Goal: Task Accomplishment & Management: Manage account settings

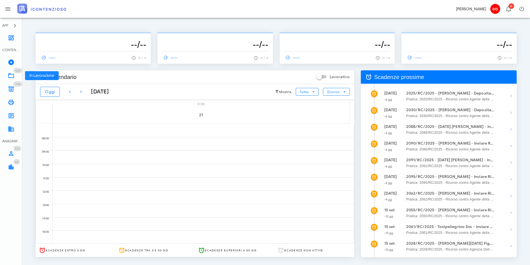
click at [11, 75] on icon at bounding box center [11, 75] width 7 height 7
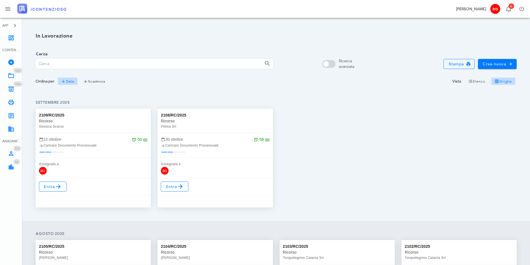
click at [107, 66] on input "Cerca" at bounding box center [148, 63] width 224 height 9
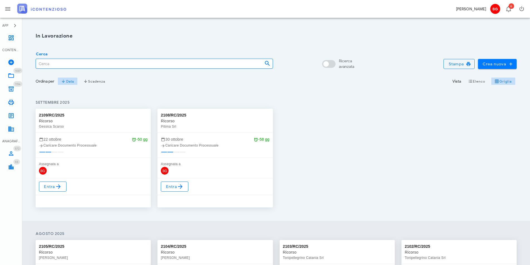
click at [125, 62] on input "Cerca" at bounding box center [148, 63] width 224 height 9
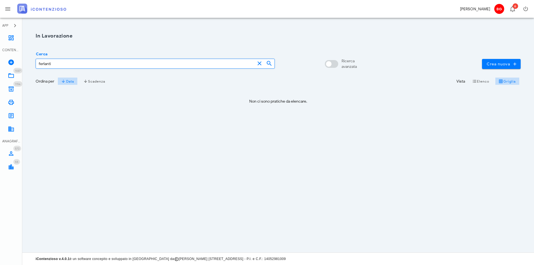
click at [52, 64] on input "ferlanti" at bounding box center [145, 63] width 219 height 9
type input "ferl"
click at [10, 88] on icon at bounding box center [11, 89] width 7 height 7
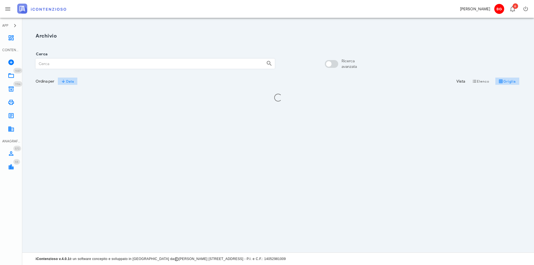
click at [125, 63] on input "Cerca" at bounding box center [149, 63] width 226 height 9
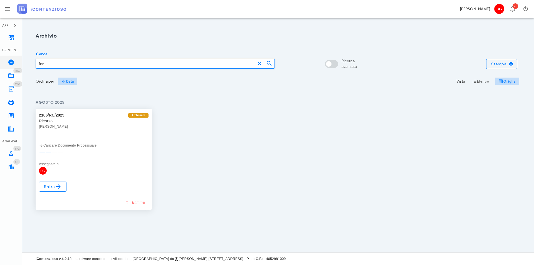
drag, startPoint x: 26, startPoint y: 61, endPoint x: 16, endPoint y: 62, distance: 10.6
click at [16, 62] on div "APP Dashboard CONTENZIOSO Nuovo Contenzioso 1037 In Lavorazione 1037 1156 Archi…" at bounding box center [267, 132] width 534 height 265
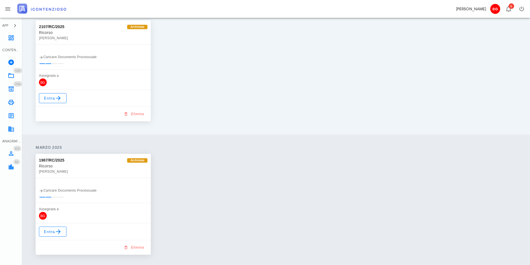
scroll to position [111, 0]
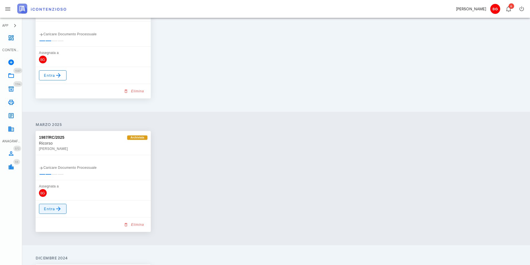
type input "sammi"
click at [64, 205] on link "Entra" at bounding box center [53, 209] width 28 height 10
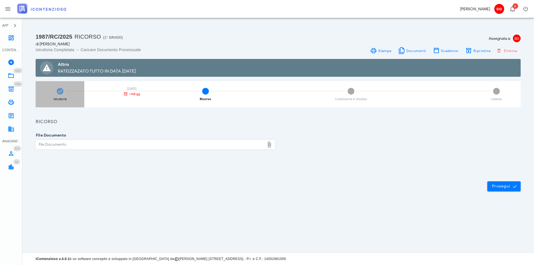
click at [57, 93] on div "Istruttoria 07/04/2025 +148 gg" at bounding box center [60, 94] width 49 height 26
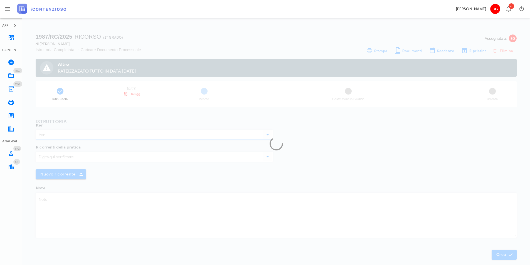
type input "Ricorso"
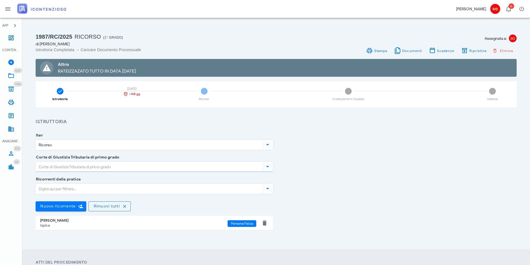
type input "Ragusa"
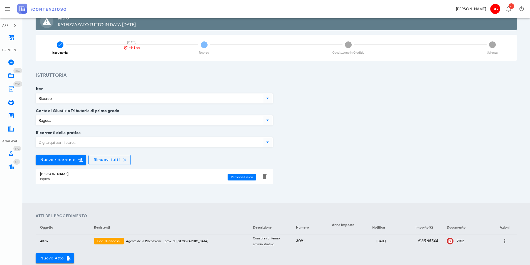
scroll to position [139, 0]
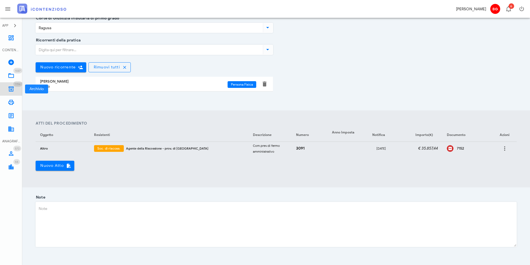
click at [12, 85] on link "1156 Archivio 1156" at bounding box center [11, 88] width 22 height 13
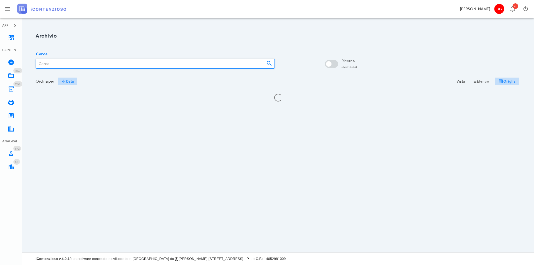
click at [53, 62] on input "Cerca" at bounding box center [149, 63] width 226 height 9
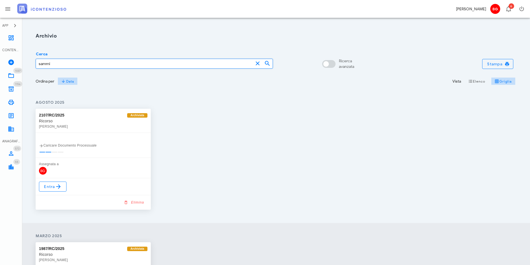
type input "sammi"
click at [9, 77] on icon at bounding box center [11, 75] width 7 height 7
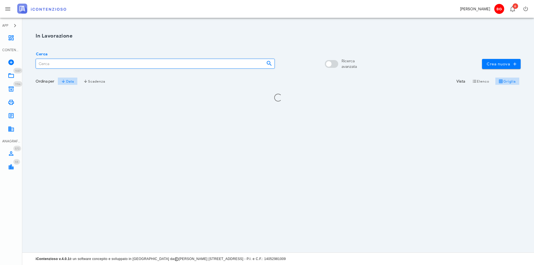
click at [74, 67] on input "Cerca" at bounding box center [149, 63] width 226 height 9
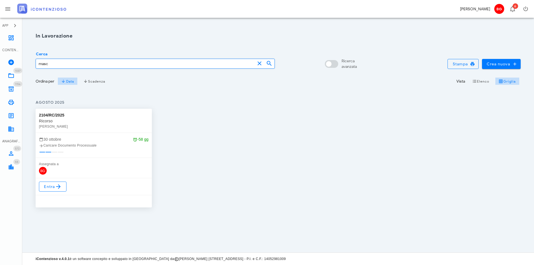
drag, startPoint x: 41, startPoint y: 63, endPoint x: 0, endPoint y: 52, distance: 42.5
click at [0, 54] on div "APP Dashboard CONTENZIOSO Nuovo Contenzioso 1037 In Lavorazione 1037 1156 Archi…" at bounding box center [267, 132] width 534 height 265
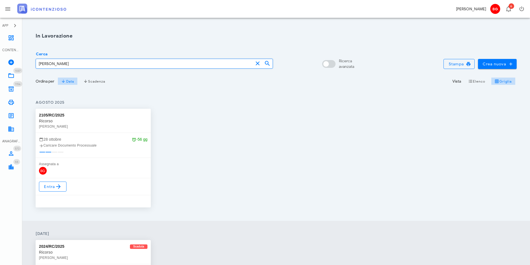
drag, startPoint x: 55, startPoint y: 59, endPoint x: 5, endPoint y: 22, distance: 61.9
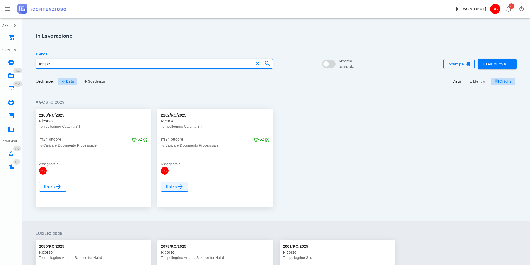
type input "tonipe"
click at [183, 187] on icon at bounding box center [180, 186] width 7 height 7
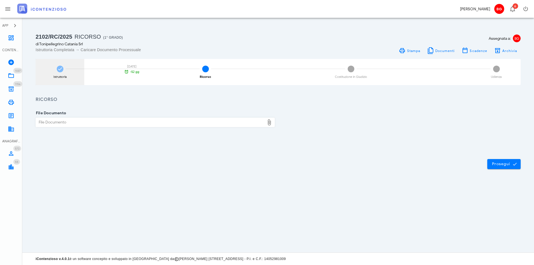
click at [61, 64] on div "Istruttoria 24/10/2025 -52 gg" at bounding box center [60, 72] width 49 height 26
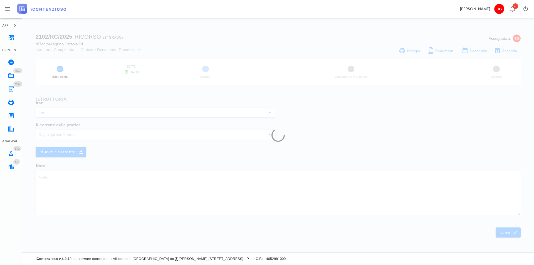
type input "Ricorso"
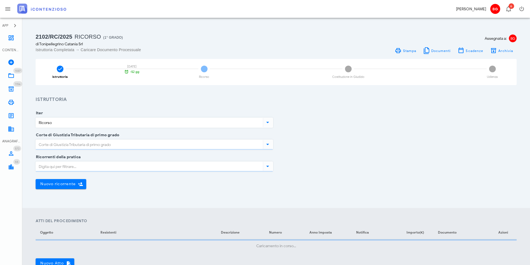
type input "Catania"
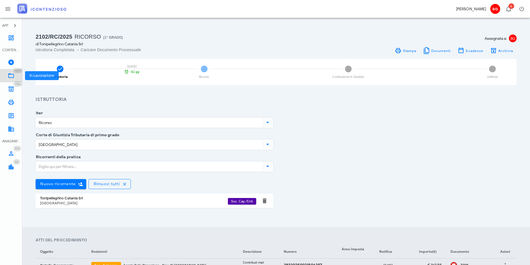
click at [11, 74] on icon at bounding box center [11, 75] width 7 height 7
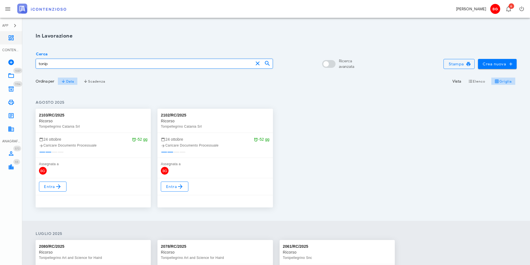
drag, startPoint x: 72, startPoint y: 66, endPoint x: 0, endPoint y: 29, distance: 80.9
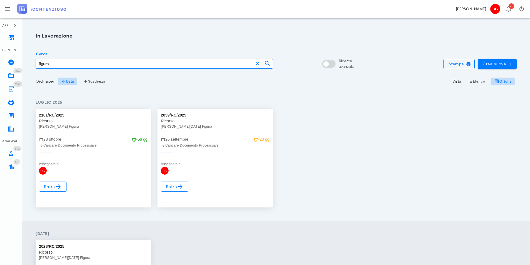
drag, startPoint x: 0, startPoint y: 53, endPoint x: 0, endPoint y: 44, distance: 9.7
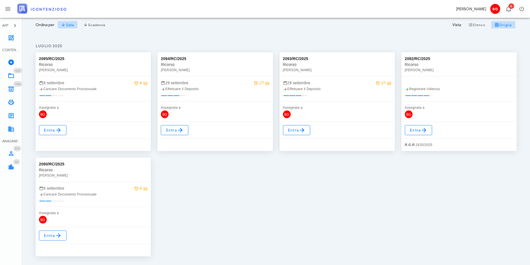
scroll to position [56, 0]
type input "lissandre"
click at [47, 238] on span "Entra" at bounding box center [53, 236] width 18 height 7
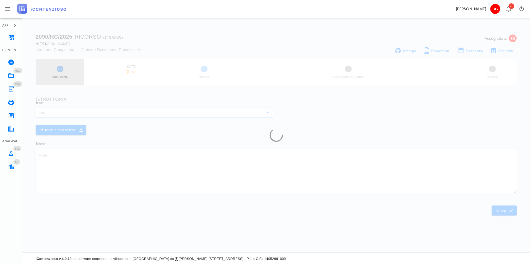
type input "Ricorso"
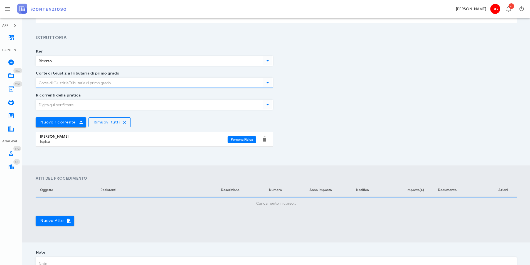
scroll to position [139, 0]
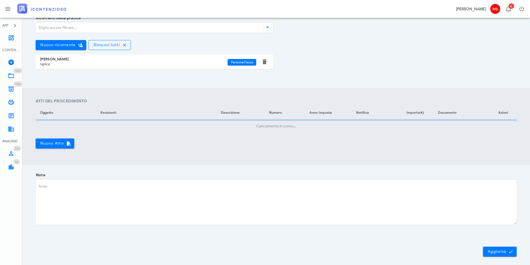
type input "Ragusa"
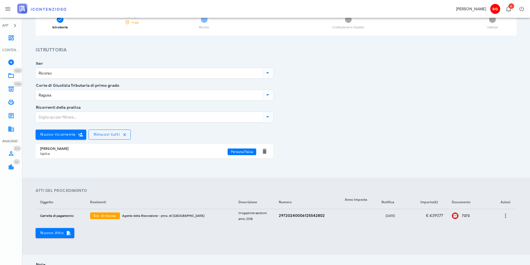
scroll to position [56, 0]
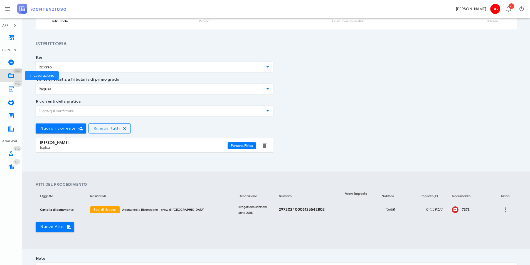
click at [10, 76] on icon at bounding box center [11, 75] width 7 height 7
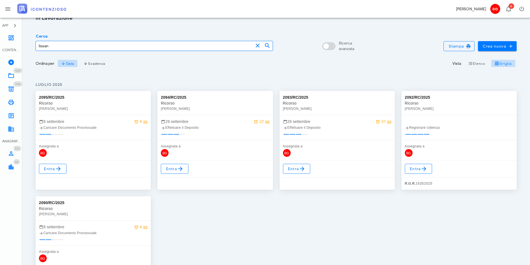
scroll to position [28, 0]
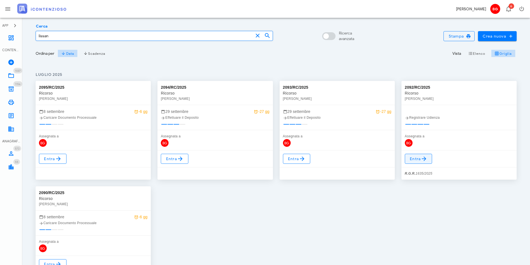
type input "lissan"
click at [430, 159] on link "Entra" at bounding box center [419, 159] width 28 height 10
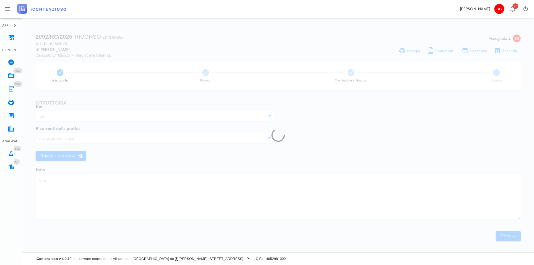
type input "Ricorso"
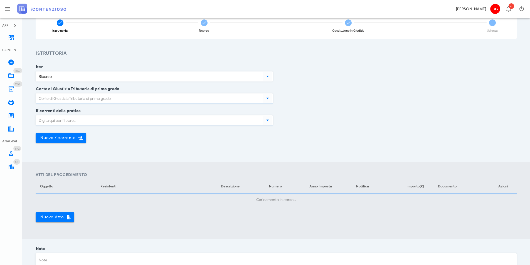
scroll to position [138, 0]
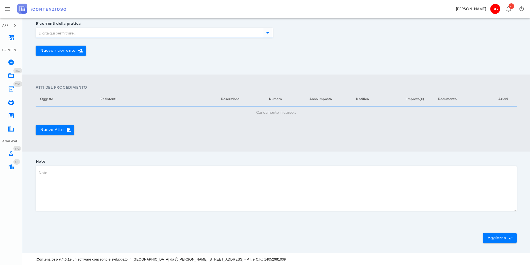
type input "Ragusa"
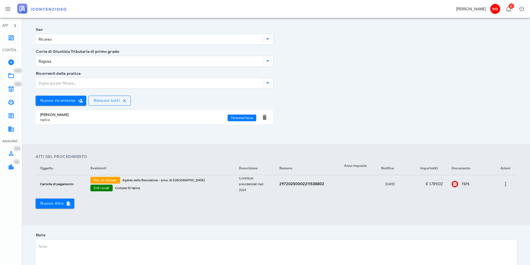
scroll to position [0, 0]
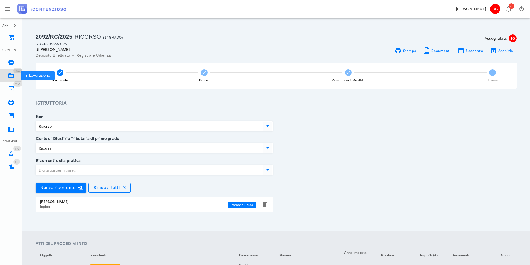
click at [13, 74] on icon at bounding box center [11, 75] width 7 height 7
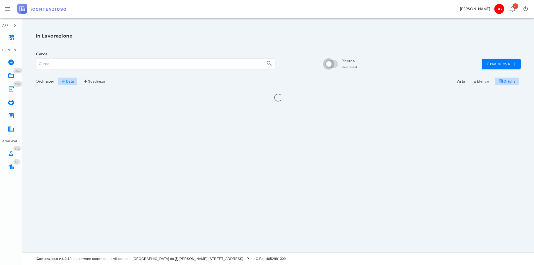
click at [336, 65] on input "Ricerca avanzata" at bounding box center [332, 64] width 13 height 7
checkbox input "false"
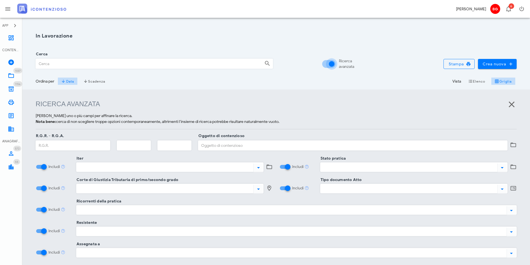
click at [53, 58] on div "Cerca" at bounding box center [154, 61] width 237 height 15
click at [56, 62] on input "Cerca" at bounding box center [148, 63] width 224 height 9
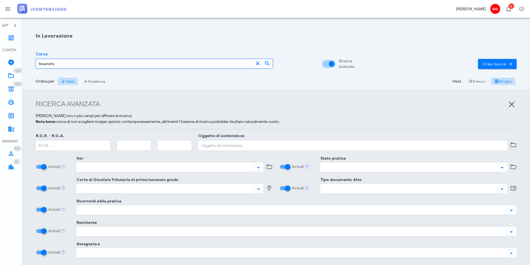
click at [63, 64] on input "lissandre." at bounding box center [144, 63] width 217 height 9
type input "lissandrello maria"
drag, startPoint x: 96, startPoint y: 65, endPoint x: 0, endPoint y: 58, distance: 96.6
click at [0, 58] on div "APP Dashboard CONTENZIOSO Nuovo Contenzioso 1037 In Lavorazione 1037 1156 Archi…" at bounding box center [265, 168] width 530 height 337
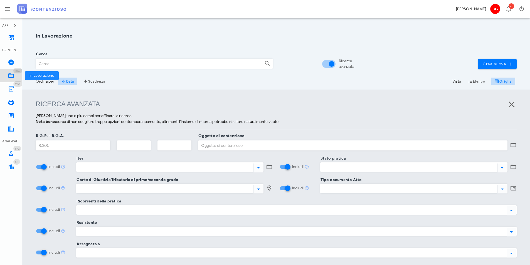
click at [8, 77] on icon at bounding box center [11, 75] width 7 height 7
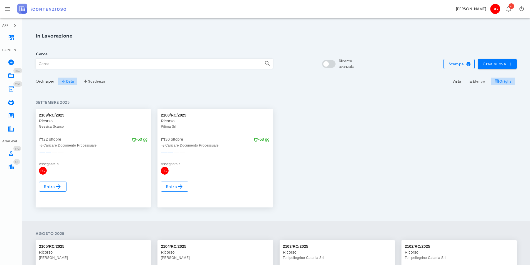
click at [86, 62] on input "Cerca" at bounding box center [148, 63] width 224 height 9
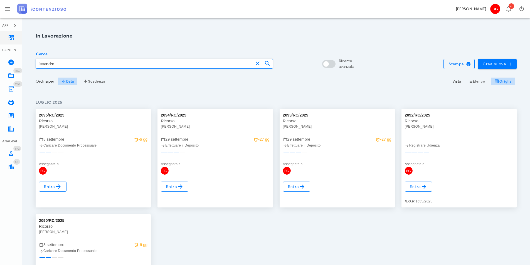
drag, startPoint x: 69, startPoint y: 63, endPoint x: 0, endPoint y: 44, distance: 71.1
type input "2093"
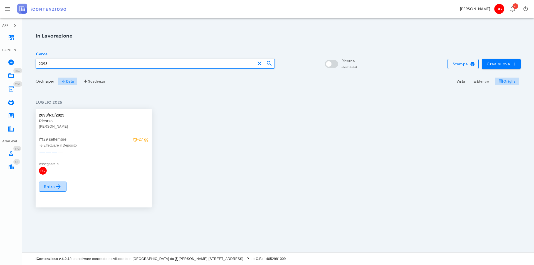
click at [60, 183] on link "Entra" at bounding box center [53, 187] width 28 height 10
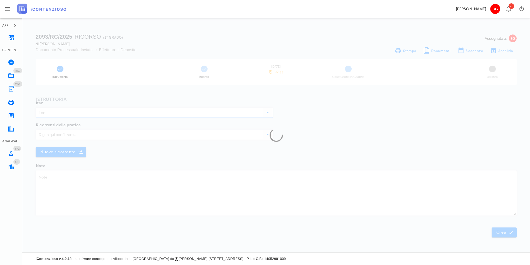
type input "Ricorso"
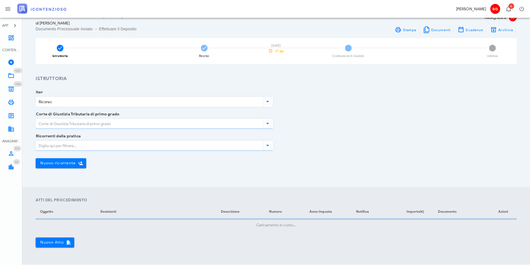
type input "Ragusa"
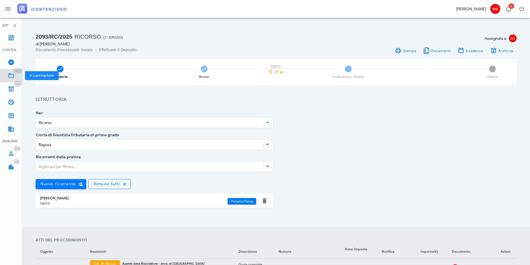
click at [11, 75] on icon at bounding box center [11, 75] width 7 height 7
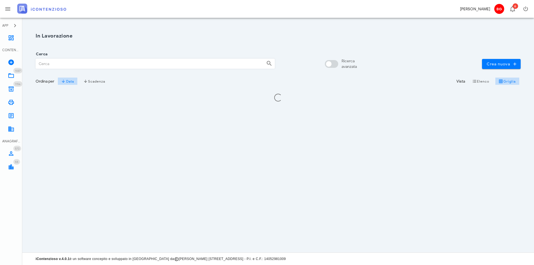
click at [95, 66] on input "Cerca" at bounding box center [149, 63] width 226 height 9
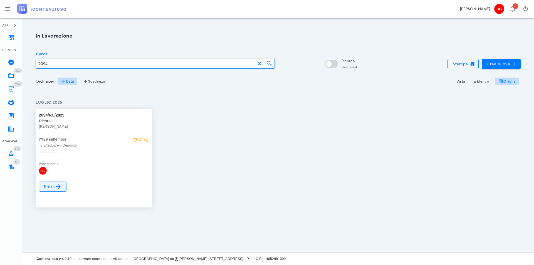
type input "2094"
click at [60, 188] on icon at bounding box center [58, 186] width 7 height 7
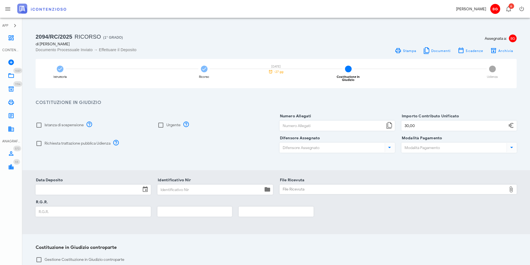
click at [60, 71] on icon at bounding box center [60, 69] width 6 height 6
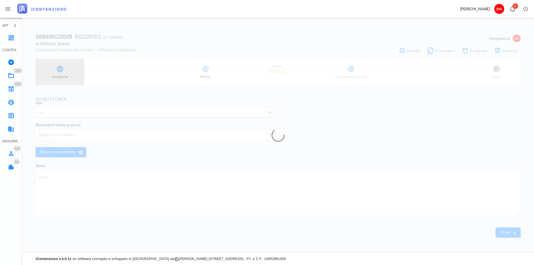
type input "Ricorso"
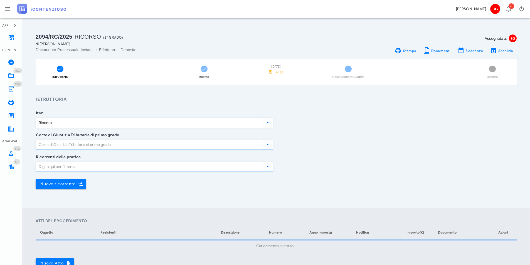
type input "Ragusa"
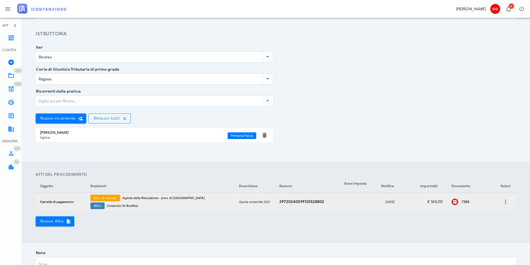
scroll to position [56, 0]
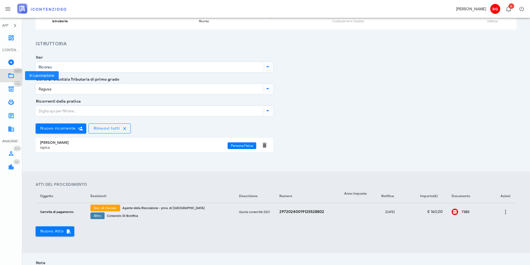
click at [14, 77] on link "1037 In Lavorazione 1037" at bounding box center [11, 75] width 22 height 13
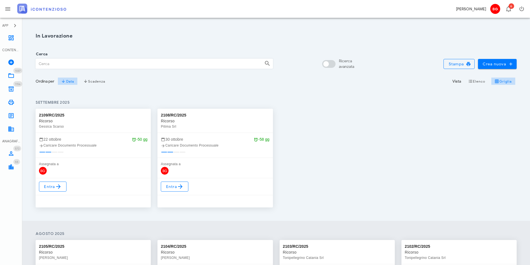
click at [86, 63] on input "Cerca" at bounding box center [148, 63] width 224 height 9
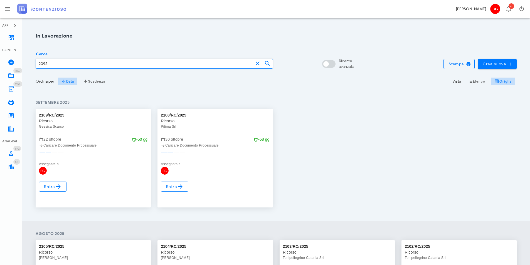
type input "2095"
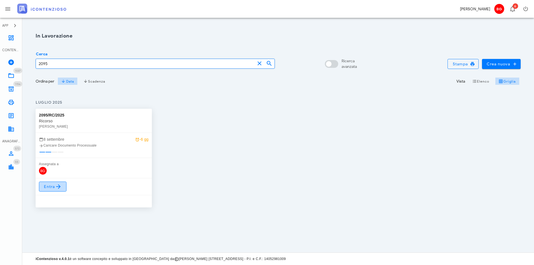
click at [55, 191] on link "Entra" at bounding box center [53, 187] width 28 height 10
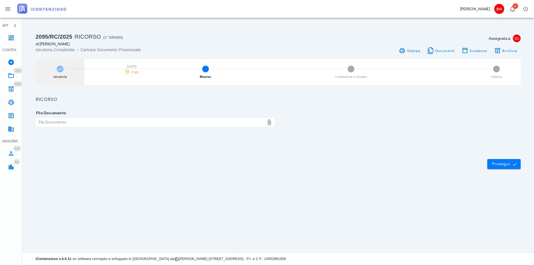
click at [58, 73] on div "Istruttoria [DATE] -6 gg" at bounding box center [60, 72] width 49 height 26
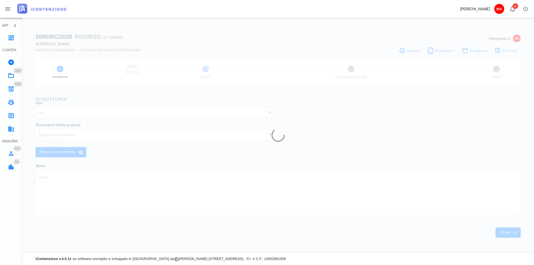
type input "Ricorso"
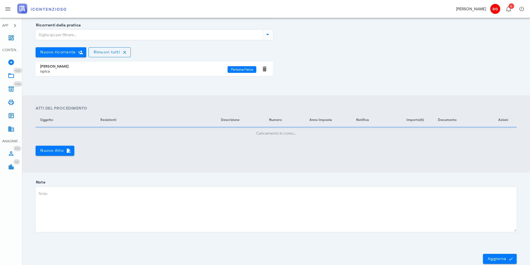
type input "Ragusa"
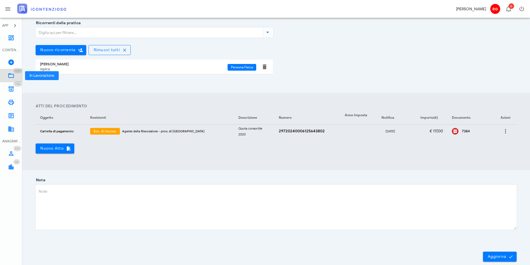
click at [9, 76] on icon at bounding box center [11, 75] width 7 height 7
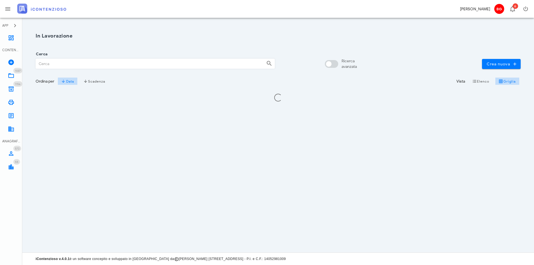
click at [65, 65] on input "Cerca" at bounding box center [149, 63] width 226 height 9
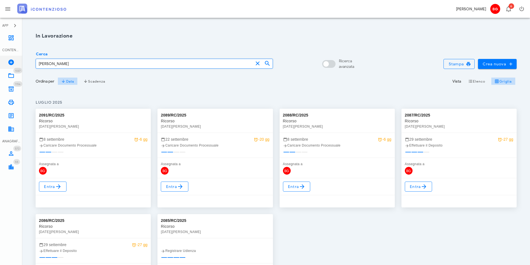
drag, startPoint x: 61, startPoint y: 63, endPoint x: 0, endPoint y: 65, distance: 60.7
type input "2091"
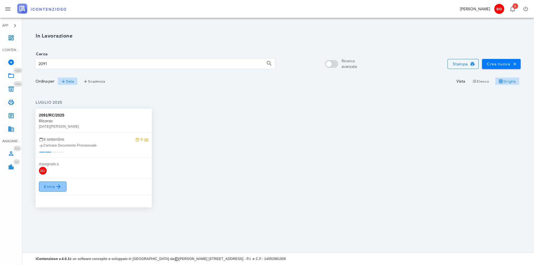
drag, startPoint x: 47, startPoint y: 190, endPoint x: 82, endPoint y: 194, distance: 35.3
click at [47, 190] on span "Entra" at bounding box center [53, 186] width 18 height 7
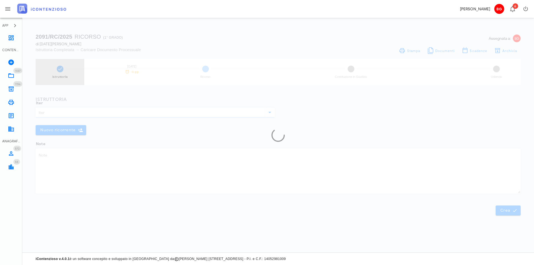
type input "Ricorso"
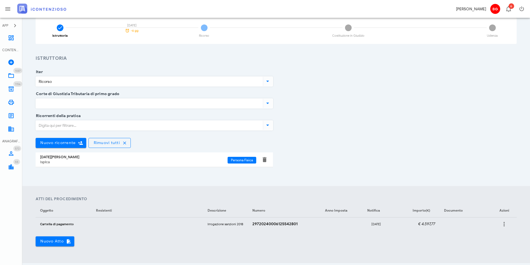
type input "Ragusa"
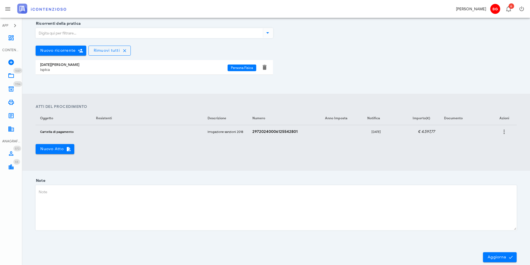
scroll to position [134, 0]
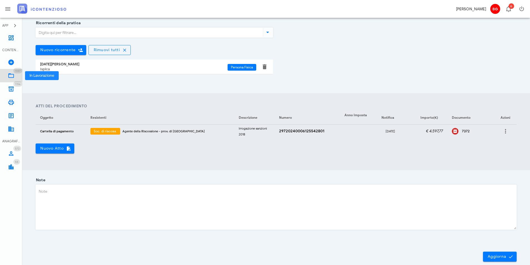
click at [12, 75] on icon at bounding box center [11, 75] width 7 height 7
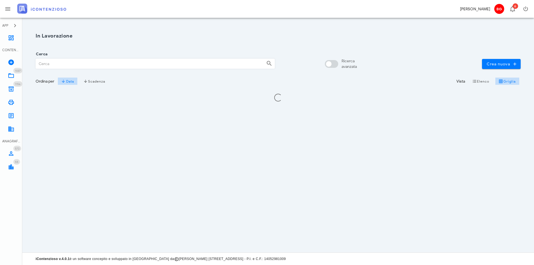
click at [56, 63] on input "Cerca" at bounding box center [149, 63] width 226 height 9
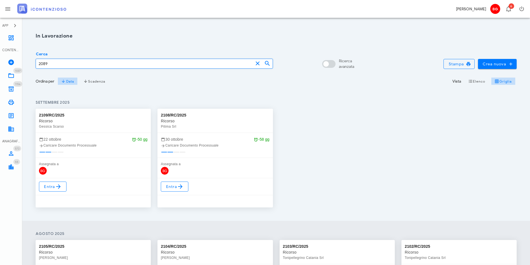
type input "2089"
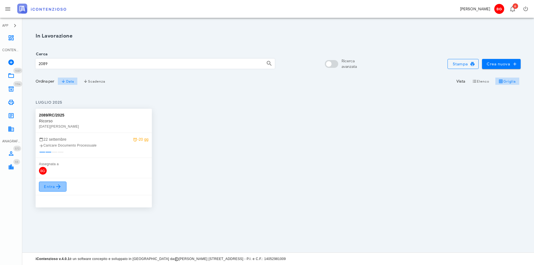
click at [61, 187] on icon at bounding box center [58, 186] width 7 height 7
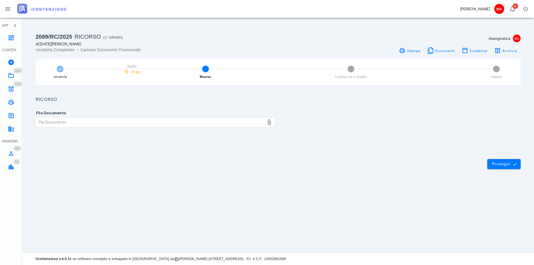
click at [67, 72] on div "Istruttoria [DATE] -20 gg" at bounding box center [60, 72] width 49 height 26
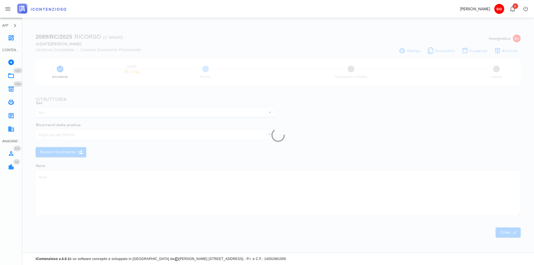
type input "Ricorso"
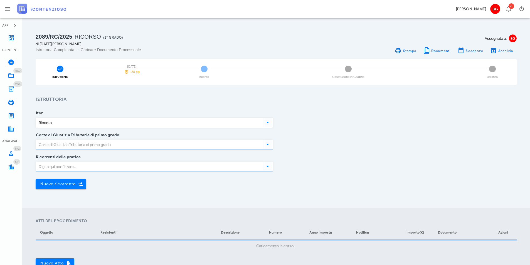
type input "Ragusa"
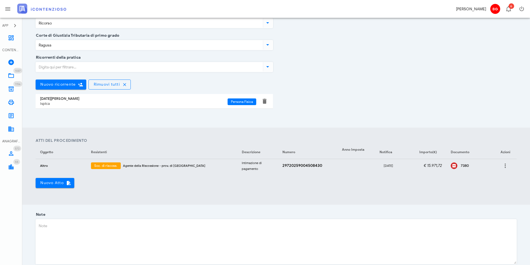
scroll to position [139, 0]
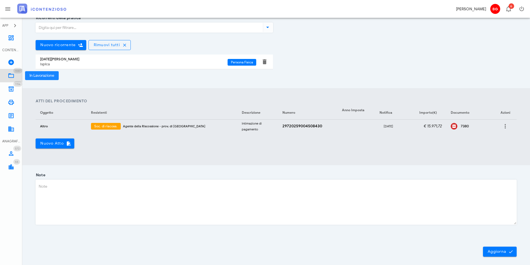
click at [13, 75] on icon at bounding box center [11, 75] width 7 height 7
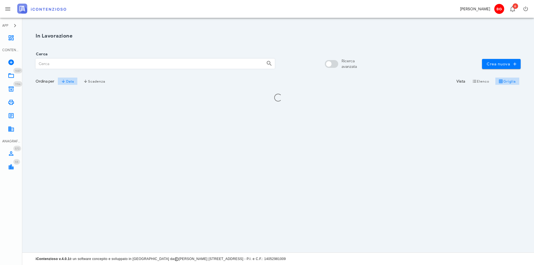
drag, startPoint x: 0, startPoint y: 0, endPoint x: 75, endPoint y: 65, distance: 98.6
click at [75, 65] on input "Cerca" at bounding box center [149, 63] width 226 height 9
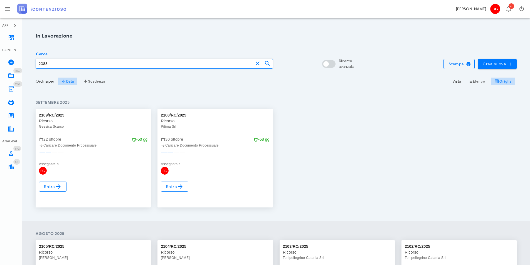
type input "2088"
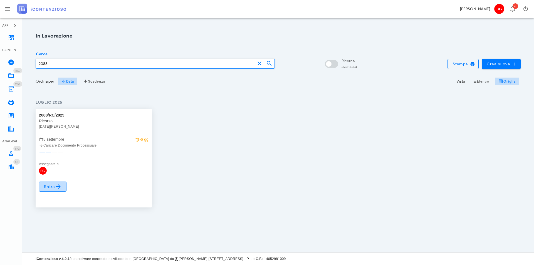
click at [60, 188] on icon at bounding box center [58, 186] width 7 height 7
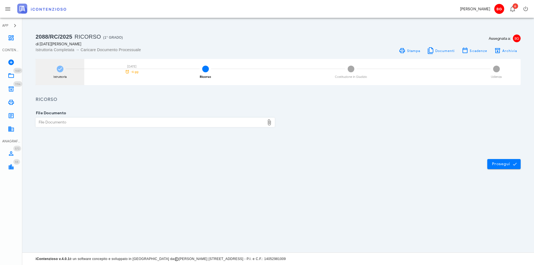
click at [55, 73] on div "Istruttoria [DATE] -6 gg" at bounding box center [60, 72] width 49 height 26
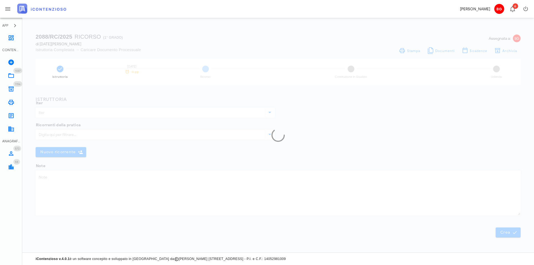
type input "Ricorso"
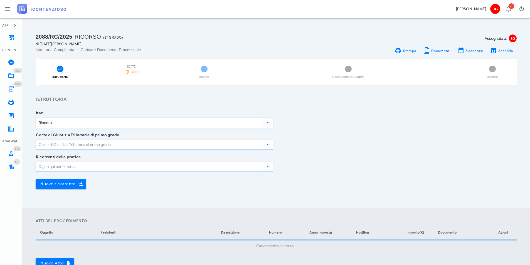
type input "Ragusa"
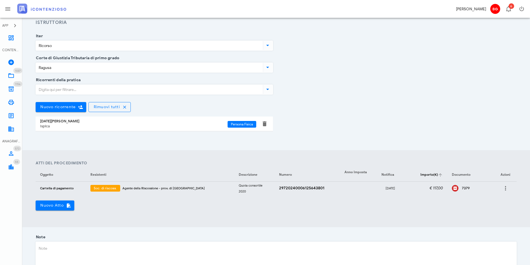
scroll to position [83, 0]
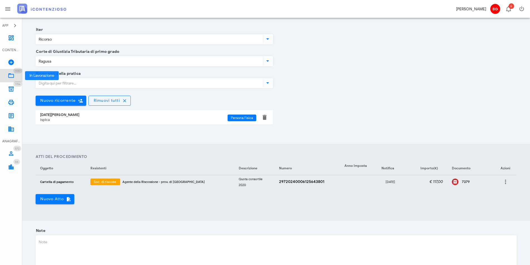
click at [10, 76] on icon at bounding box center [11, 75] width 7 height 7
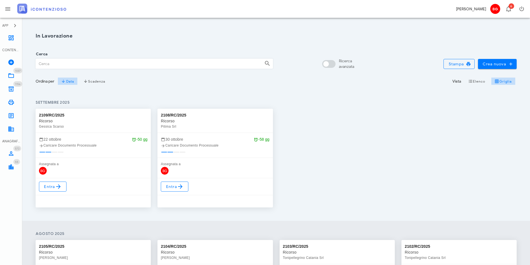
click at [90, 69] on div "Cerca" at bounding box center [154, 64] width 237 height 11
click at [103, 65] on input "Cerca" at bounding box center [148, 63] width 224 height 9
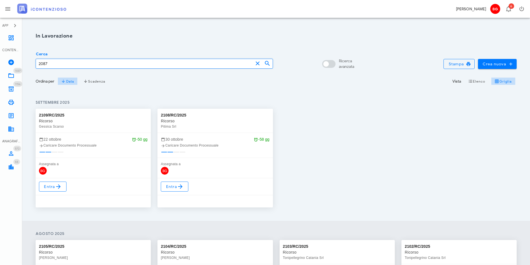
type input "2087"
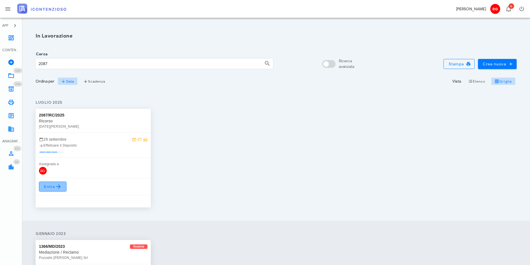
click at [50, 186] on span "Entra" at bounding box center [53, 186] width 18 height 7
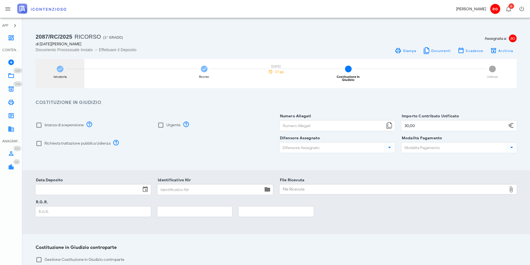
click at [61, 78] on div "Istruttoria" at bounding box center [59, 76] width 13 height 3
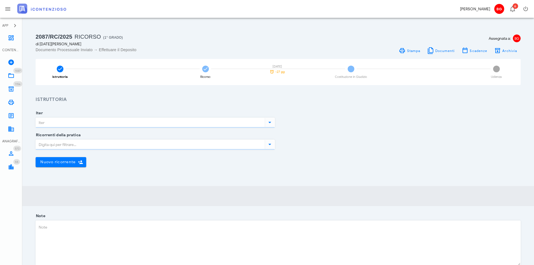
type input "Ricorso"
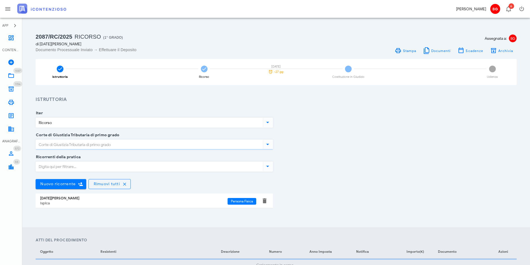
type input "Ragusa"
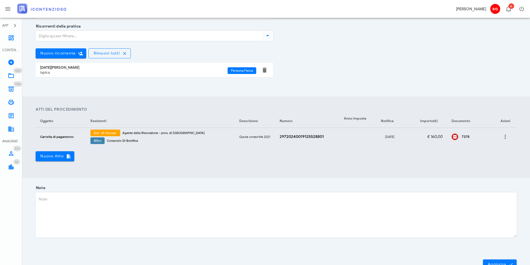
scroll to position [158, 0]
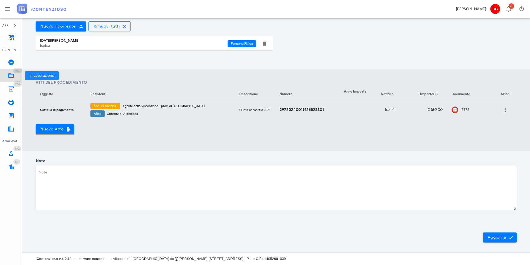
click at [12, 73] on icon at bounding box center [11, 75] width 7 height 7
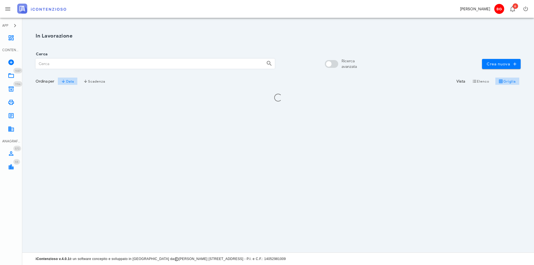
click at [78, 67] on input "Cerca" at bounding box center [149, 63] width 226 height 9
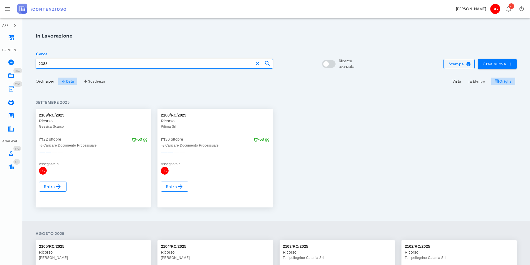
type input "2086"
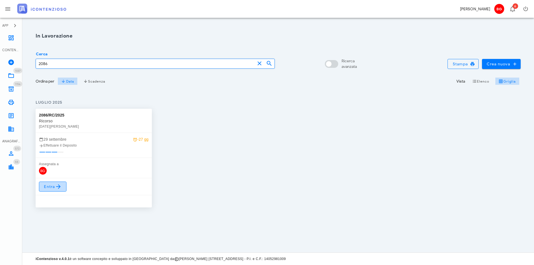
click at [55, 185] on span "Entra" at bounding box center [53, 186] width 18 height 7
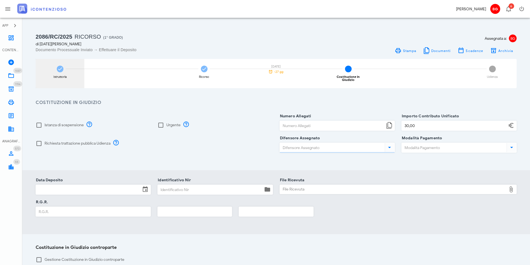
click at [58, 72] on div "Istruttoria" at bounding box center [60, 73] width 49 height 29
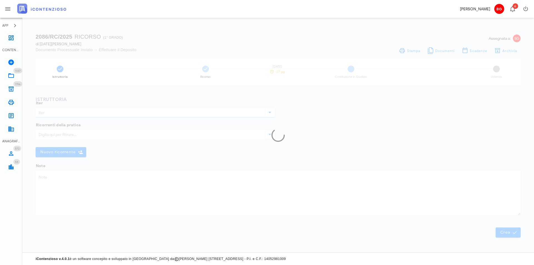
type input "Ricorso"
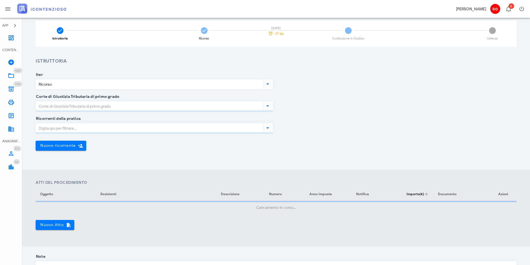
type input "Ragusa"
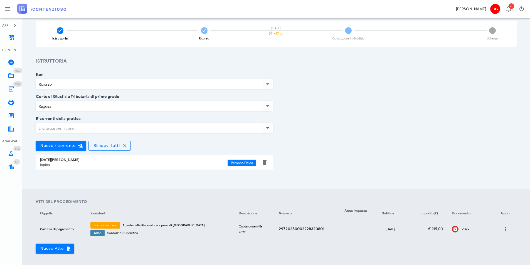
scroll to position [134, 0]
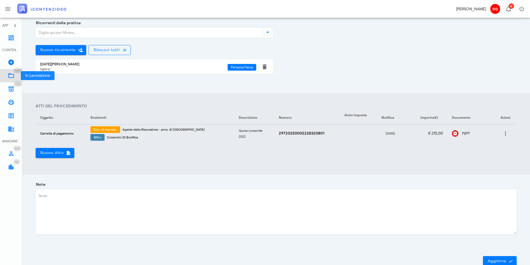
click at [15, 77] on link "1037 In Lavorazione 1037" at bounding box center [11, 75] width 22 height 13
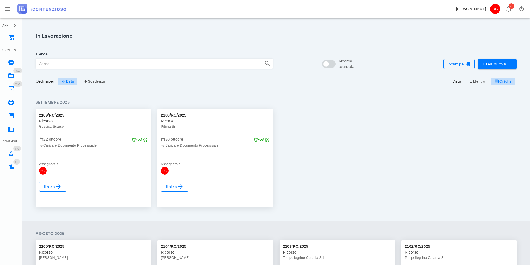
click at [71, 70] on div "Cerca" at bounding box center [154, 62] width 244 height 22
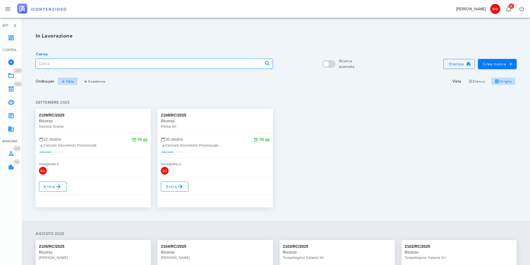
click at [71, 63] on input "Cerca" at bounding box center [148, 63] width 224 height 9
type input "2085"
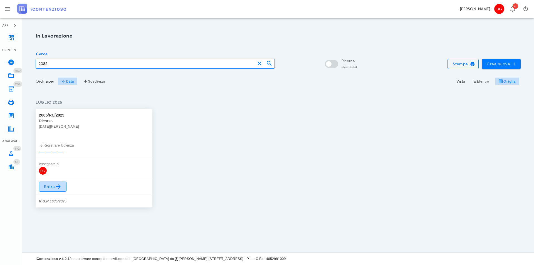
click at [48, 183] on link "Entra" at bounding box center [53, 187] width 28 height 10
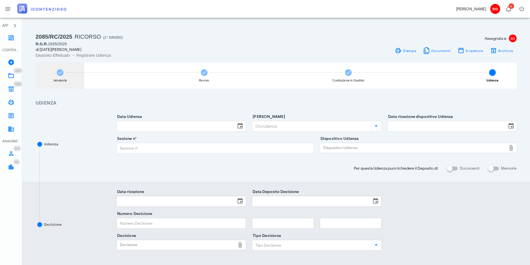
click at [56, 77] on div "Istruttoria" at bounding box center [60, 76] width 49 height 26
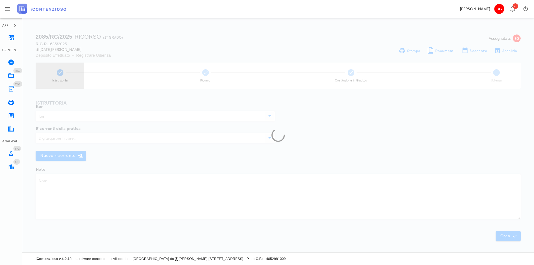
type input "Ricorso"
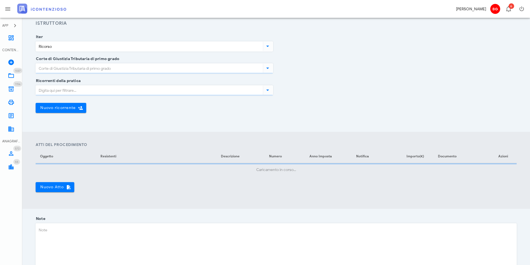
type input "Ragusa"
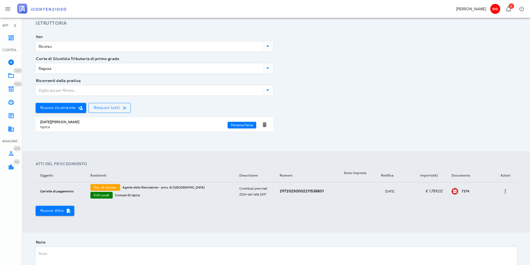
scroll to position [157, 0]
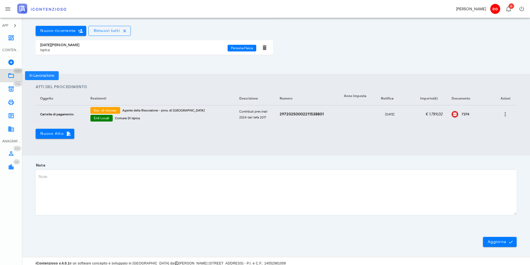
click at [13, 76] on icon at bounding box center [11, 75] width 7 height 7
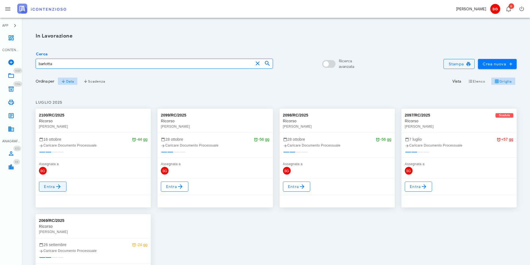
type input "barlotta"
click at [52, 184] on span "Entra" at bounding box center [53, 186] width 18 height 7
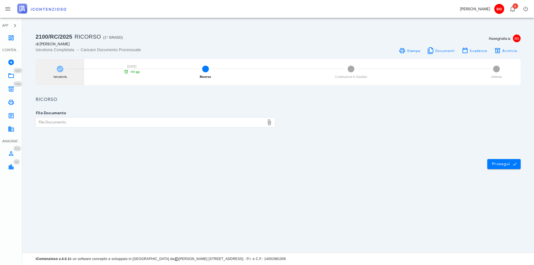
click at [65, 79] on div "Istruttoria 16/10/2025 -44 gg" at bounding box center [60, 72] width 49 height 26
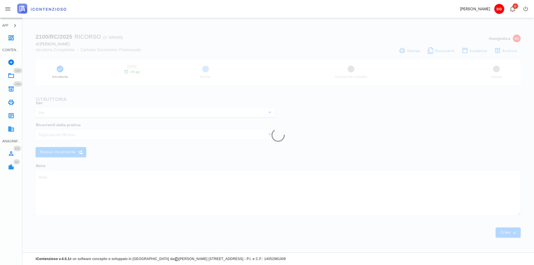
type input "Ricorso"
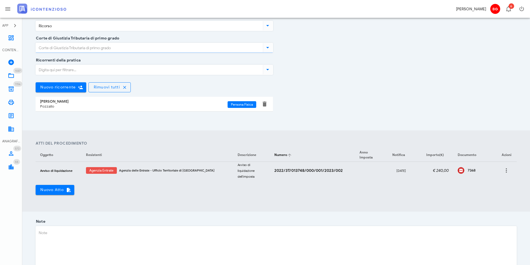
type input "Catania"
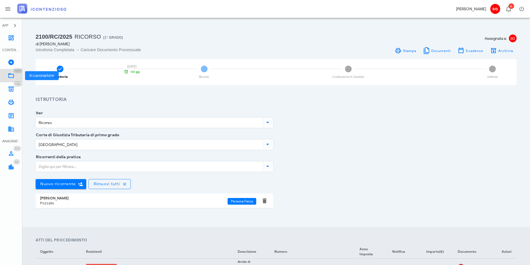
click at [13, 78] on icon at bounding box center [11, 75] width 7 height 7
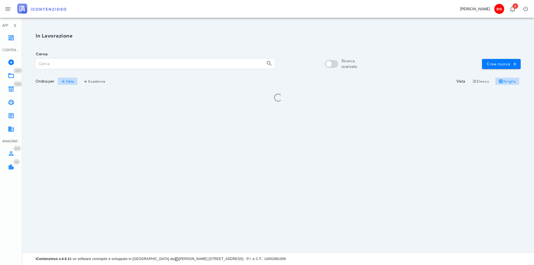
click at [118, 68] on div "Cerca" at bounding box center [155, 62] width 246 height 22
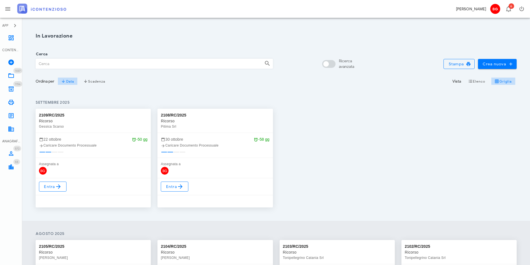
click at [121, 62] on input "Cerca" at bounding box center [148, 63] width 224 height 9
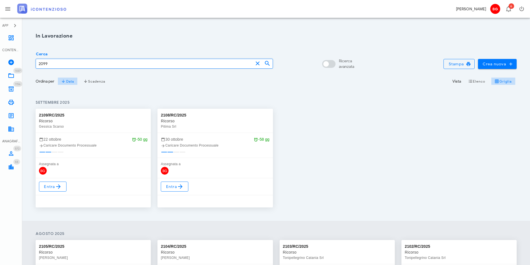
type input "2099"
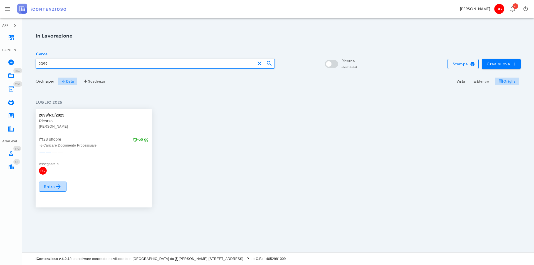
click at [61, 184] on icon at bounding box center [58, 186] width 7 height 7
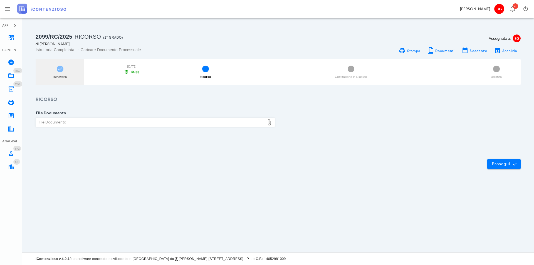
click at [63, 77] on div "Istruttoria" at bounding box center [59, 76] width 13 height 3
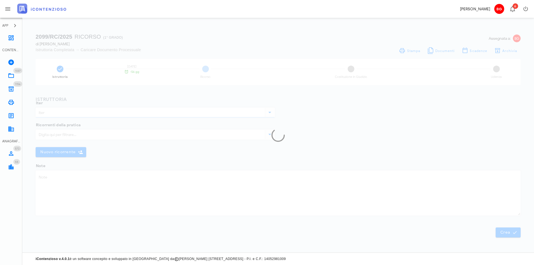
type input "Ricorso"
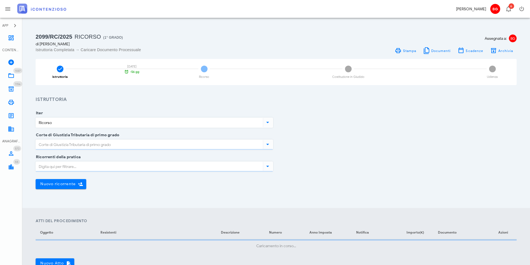
type input "[GEOGRAPHIC_DATA]"
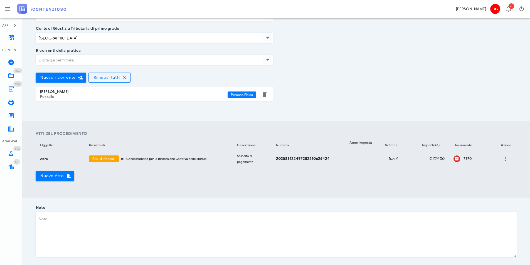
scroll to position [111, 0]
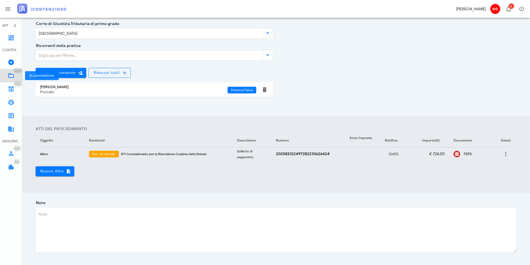
click at [10, 77] on icon at bounding box center [11, 75] width 7 height 7
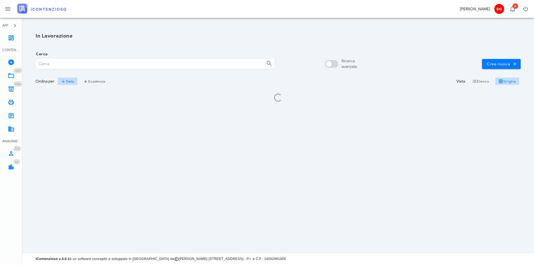
click at [96, 65] on input "Cerca" at bounding box center [149, 63] width 226 height 9
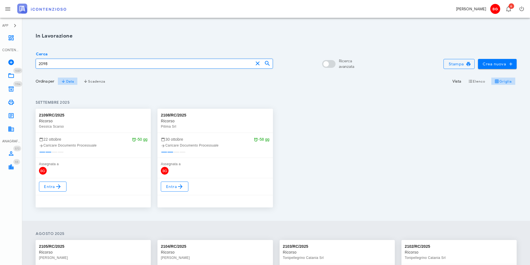
type input "2098"
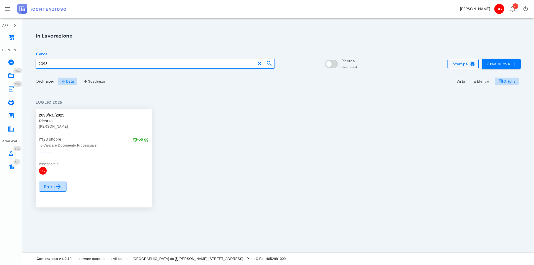
click at [50, 190] on link "Entra" at bounding box center [53, 187] width 28 height 10
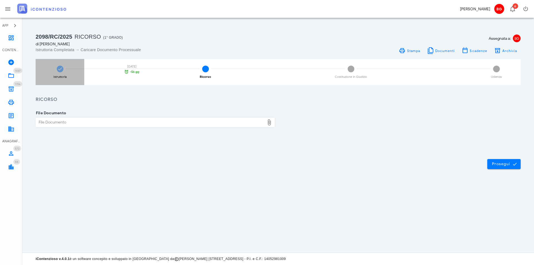
click at [58, 67] on icon at bounding box center [60, 69] width 6 height 6
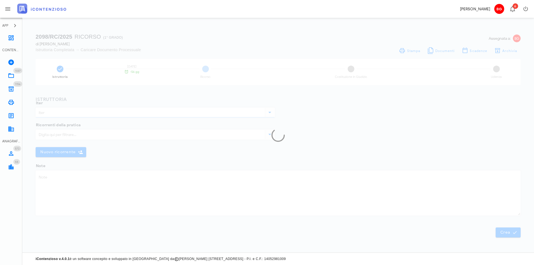
type input "Ricorso"
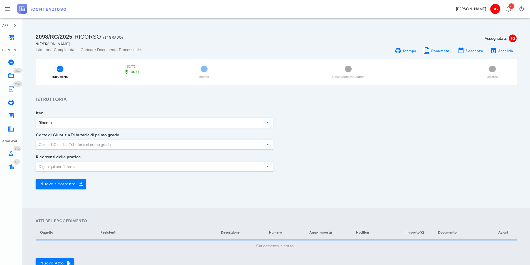
type input "Catania"
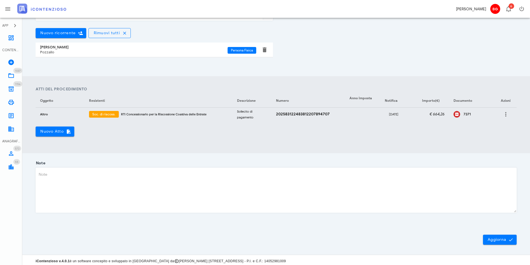
scroll to position [153, 0]
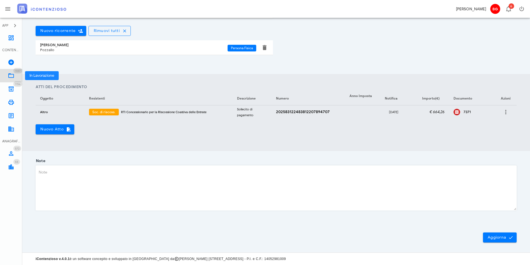
click at [12, 74] on icon at bounding box center [11, 75] width 7 height 7
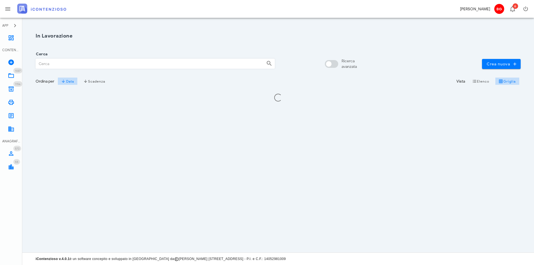
click at [87, 63] on input "Cerca" at bounding box center [149, 63] width 226 height 9
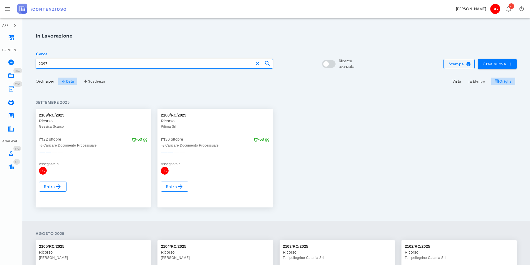
type input "2097"
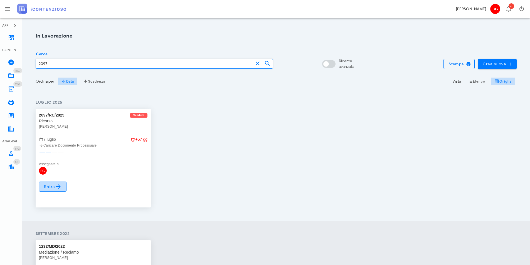
click at [53, 189] on span "Entra" at bounding box center [53, 186] width 18 height 7
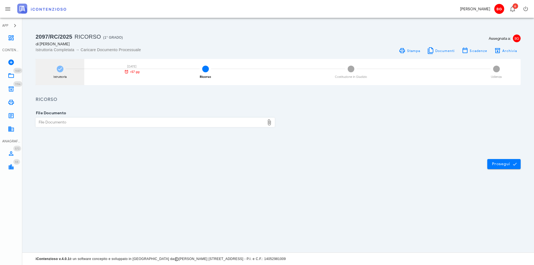
click at [60, 74] on div "Istruttoria 07/07/2025 +57 gg" at bounding box center [60, 72] width 49 height 26
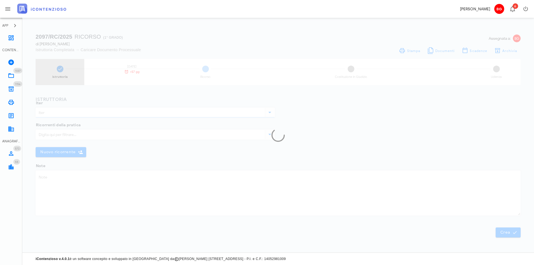
type input "Ricorso"
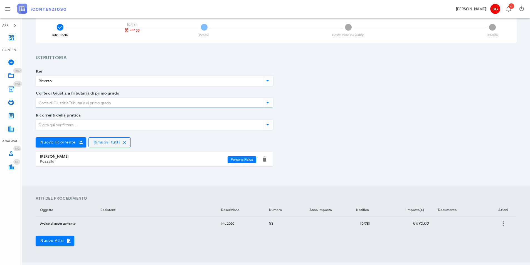
type input "Ragusa"
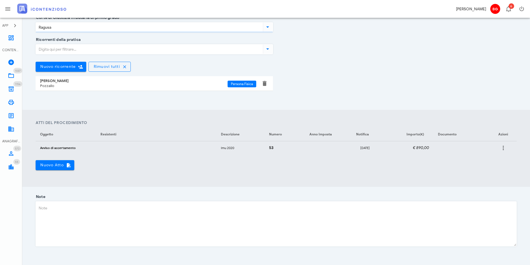
scroll to position [134, 0]
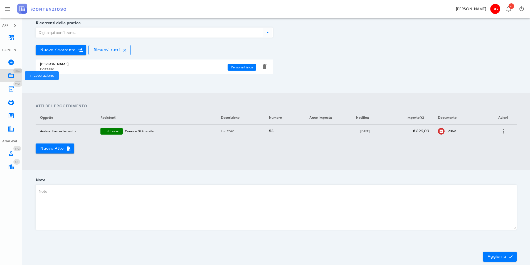
click at [15, 74] on link "1037 In Lavorazione 1037" at bounding box center [11, 75] width 22 height 13
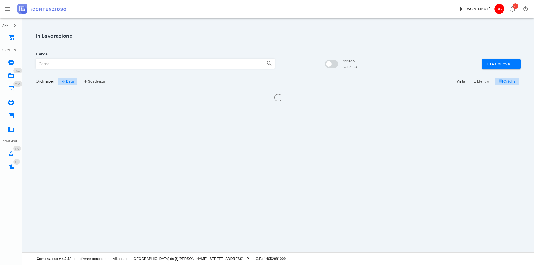
click at [109, 69] on div "Cerca" at bounding box center [155, 64] width 239 height 11
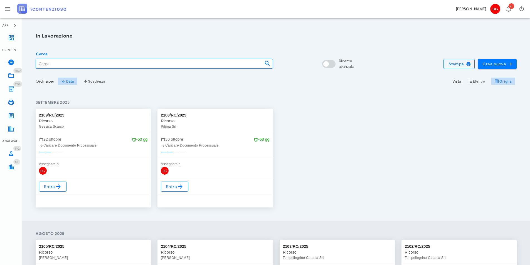
click at [118, 61] on input "Cerca" at bounding box center [148, 63] width 224 height 9
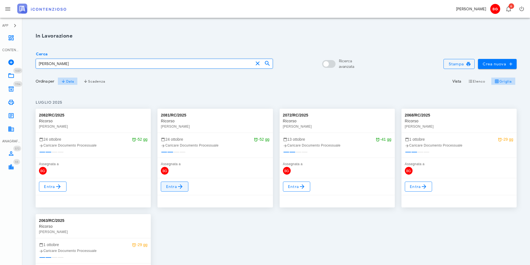
type input "bruno"
click at [169, 188] on span "Entra" at bounding box center [175, 186] width 18 height 7
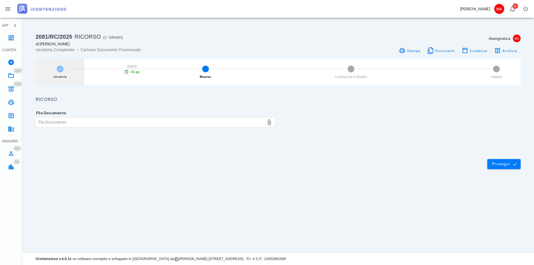
click at [65, 73] on div "Istruttoria 24/10/2025 -52 gg" at bounding box center [60, 72] width 49 height 26
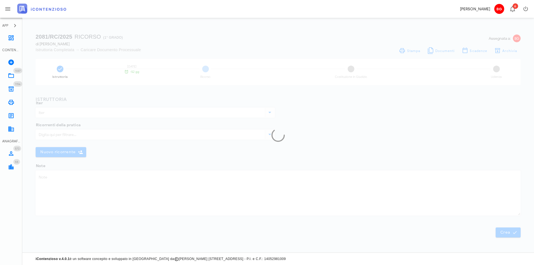
type input "Ricorso"
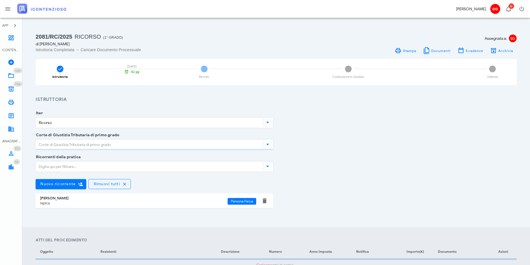
type input "Ragusa"
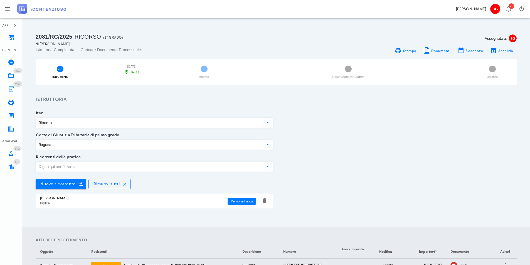
scroll to position [139, 0]
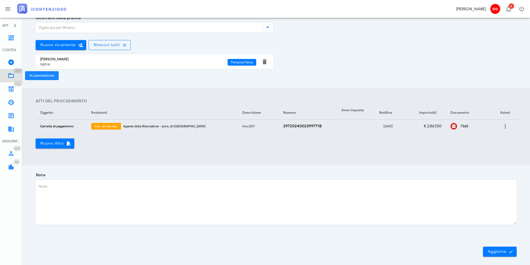
click at [7, 75] on link "1037 In Lavorazione 1037" at bounding box center [11, 75] width 22 height 13
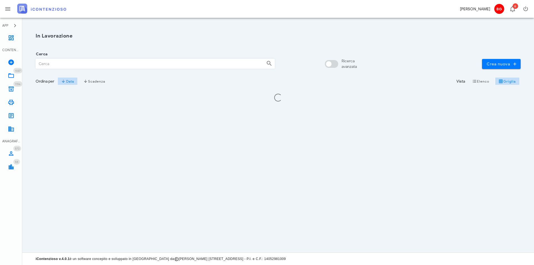
click at [72, 64] on input "Cerca" at bounding box center [149, 63] width 226 height 9
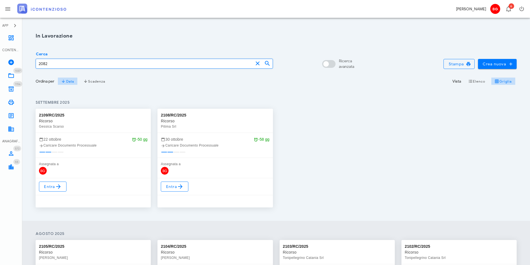
type input "2082"
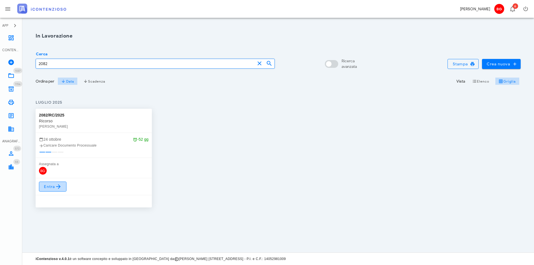
click at [43, 186] on link "Entra" at bounding box center [53, 187] width 28 height 10
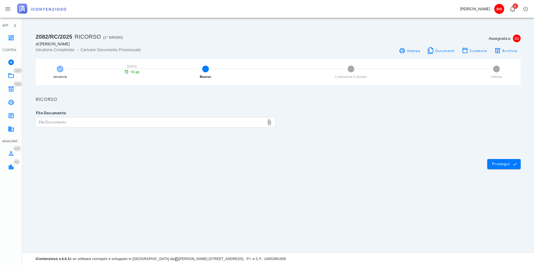
click at [61, 68] on icon at bounding box center [60, 69] width 6 height 6
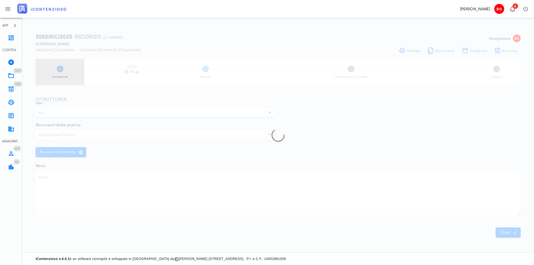
type input "Ricorso"
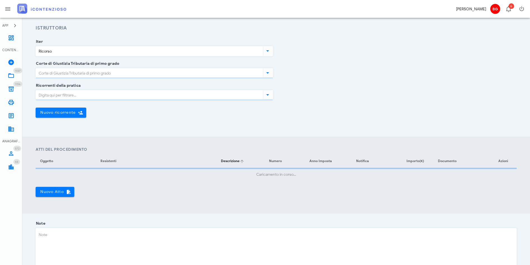
type input "Ragusa"
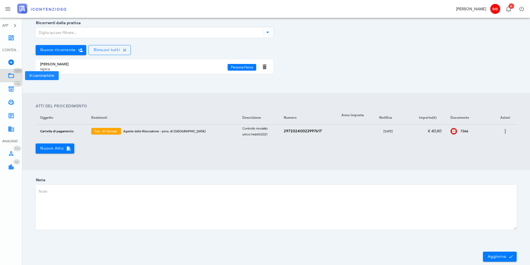
click at [11, 75] on icon at bounding box center [11, 75] width 7 height 7
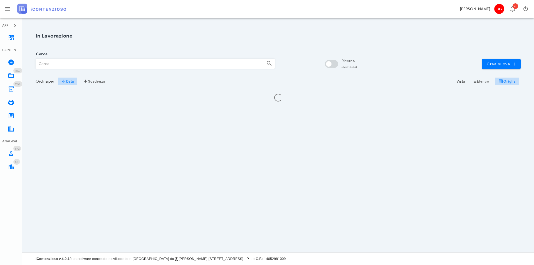
click at [88, 65] on input "Cerca" at bounding box center [149, 63] width 226 height 9
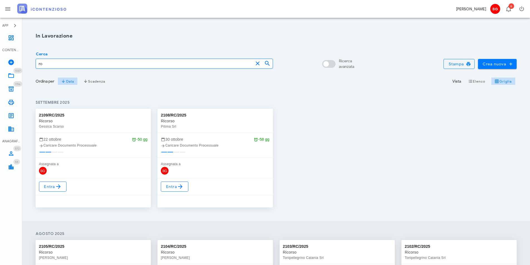
type input "r"
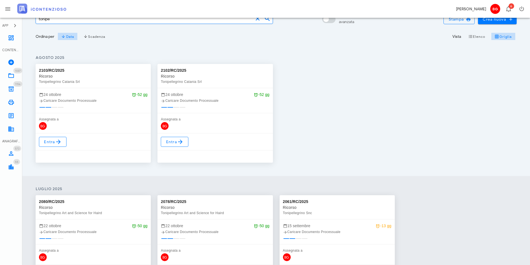
scroll to position [111, 0]
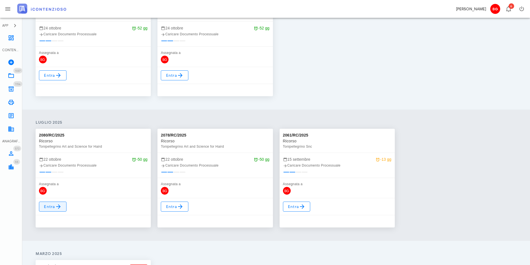
type input "tonipe"
click at [48, 211] on link "Entra" at bounding box center [53, 207] width 28 height 10
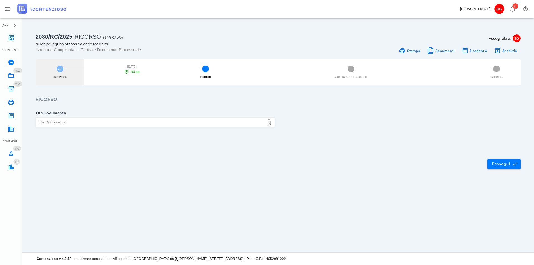
click at [54, 71] on div "Istruttoria [DATE] -50 gg" at bounding box center [60, 72] width 49 height 26
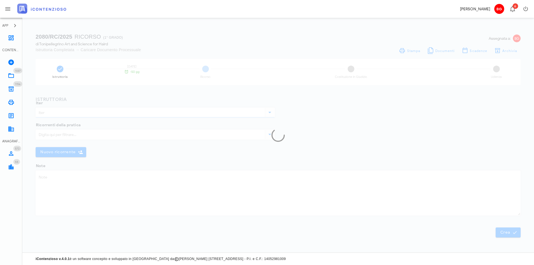
type input "Ricorso"
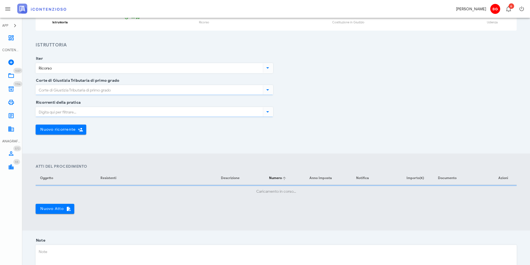
scroll to position [83, 0]
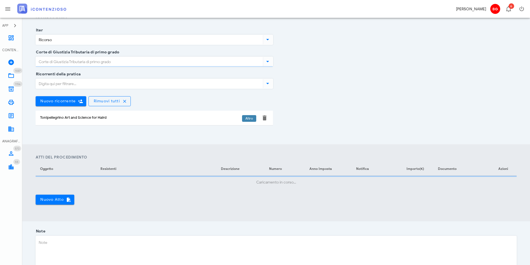
type input "Ragusa"
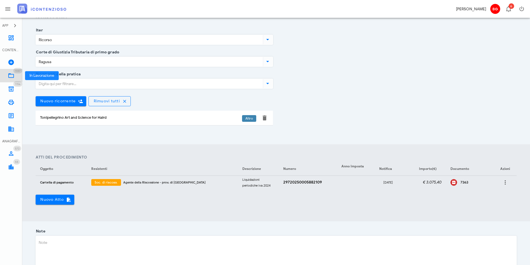
click at [15, 78] on link "1037 In Lavorazione 1037" at bounding box center [11, 75] width 22 height 13
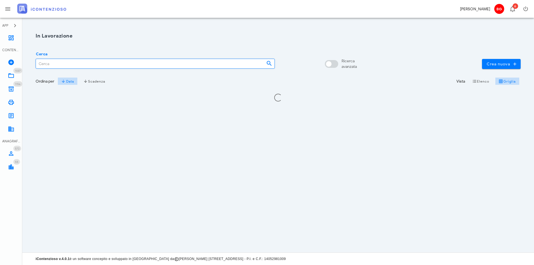
click at [70, 65] on input "Cerca" at bounding box center [149, 63] width 226 height 9
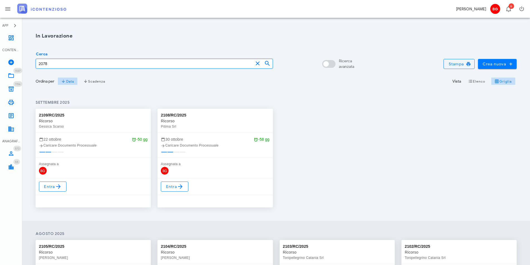
type input "2078"
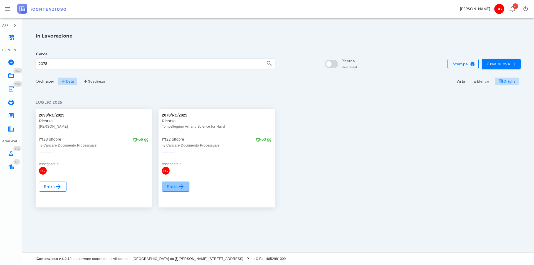
click at [178, 188] on span "Entra" at bounding box center [176, 186] width 18 height 7
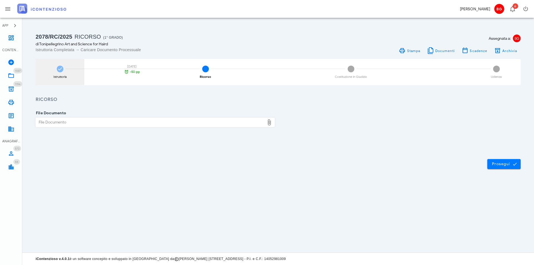
click at [59, 75] on div "Istruttoria" at bounding box center [59, 76] width 13 height 3
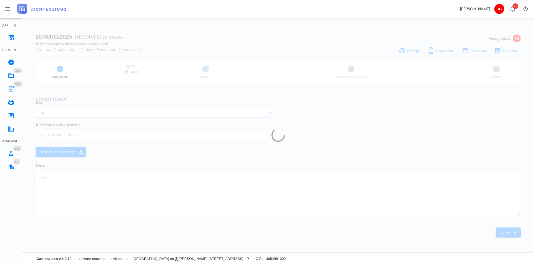
type input "Ricorso"
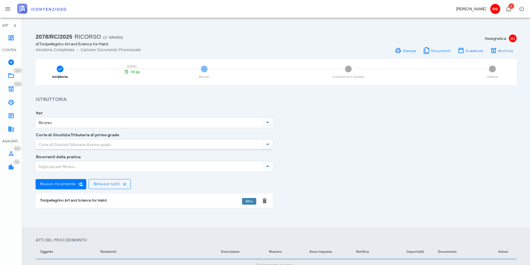
type input "Ragusa"
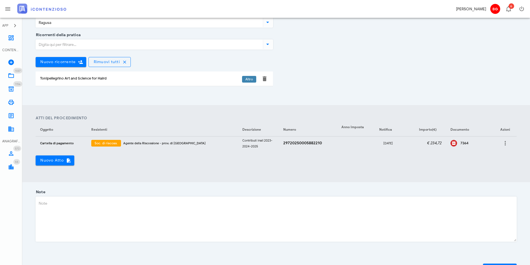
scroll to position [139, 0]
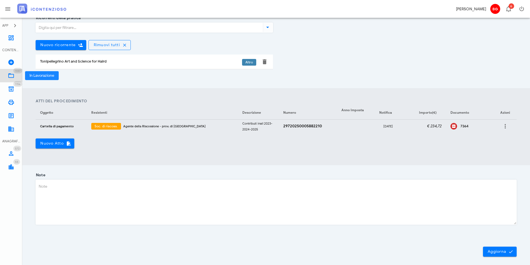
click at [12, 75] on icon at bounding box center [11, 75] width 7 height 7
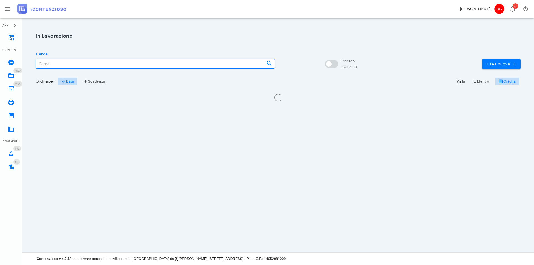
click at [76, 64] on input "Cerca" at bounding box center [149, 63] width 226 height 9
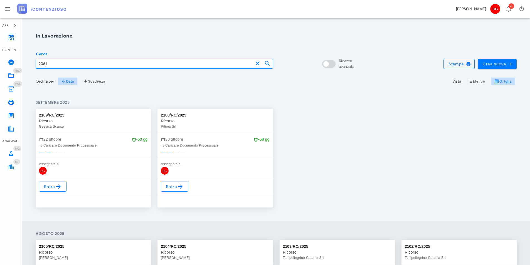
type input "2061"
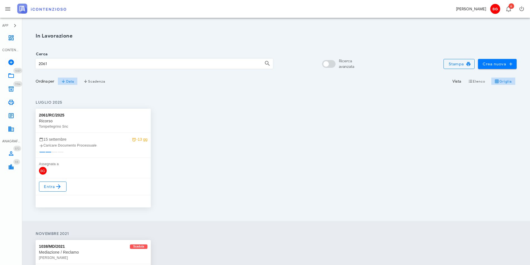
click at [51, 179] on div "Entra" at bounding box center [93, 192] width 115 height 29
click at [50, 189] on span "Entra" at bounding box center [53, 186] width 18 height 7
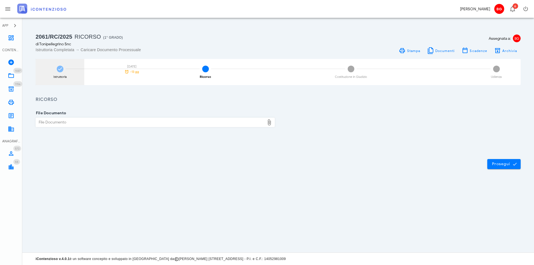
click at [65, 72] on div "Istruttoria 15/09/2025 -13 gg" at bounding box center [60, 72] width 49 height 26
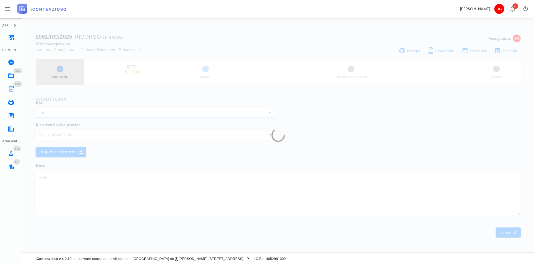
type input "Ricorso"
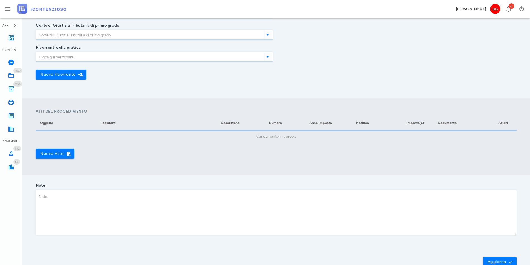
type input "Ragusa"
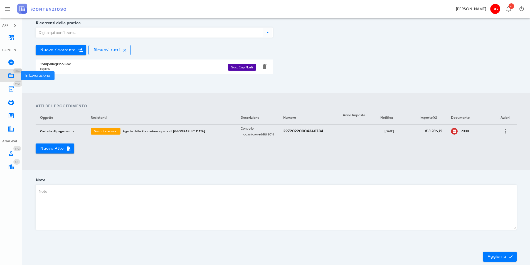
click at [11, 75] on icon at bounding box center [11, 75] width 7 height 7
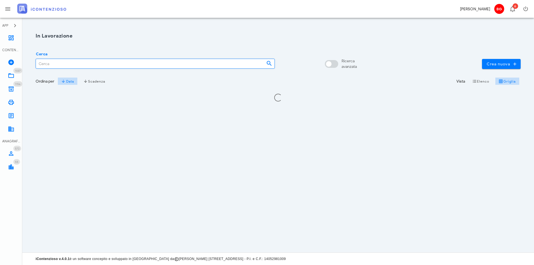
click at [67, 63] on input "Cerca" at bounding box center [149, 63] width 226 height 9
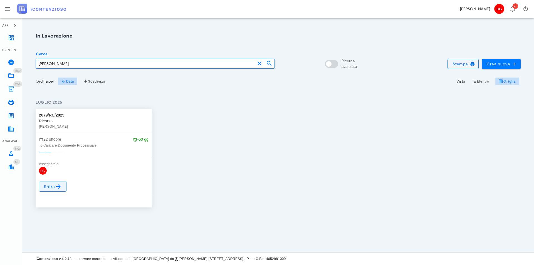
type input "[PERSON_NAME]"
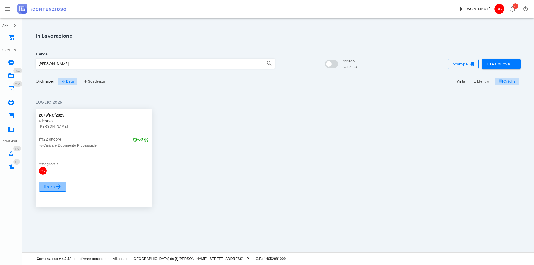
click at [44, 188] on span "Entra" at bounding box center [53, 186] width 18 height 7
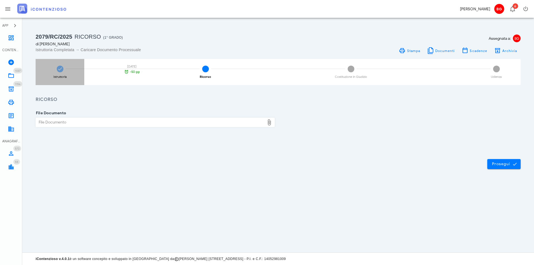
click at [58, 74] on div "Istruttoria [DATE] -50 gg" at bounding box center [60, 72] width 49 height 26
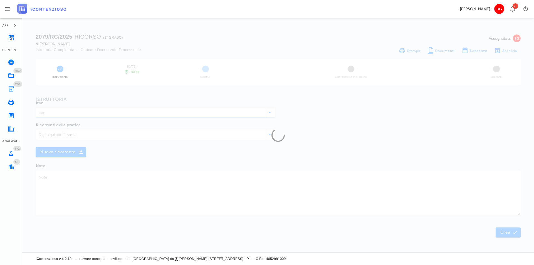
type input "Ricorso"
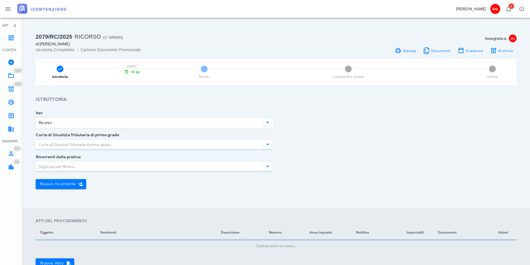
type input "Ragusa"
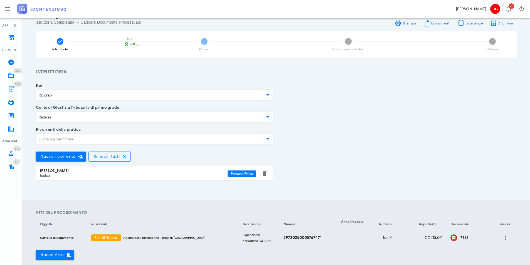
scroll to position [28, 0]
click at [9, 77] on icon at bounding box center [11, 75] width 7 height 7
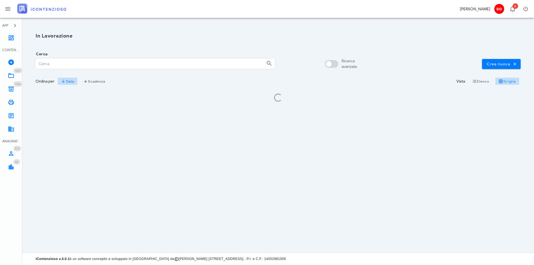
click at [90, 63] on input "Cerca" at bounding box center [149, 63] width 226 height 9
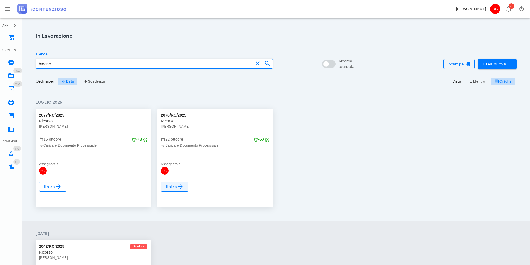
type input "barone"
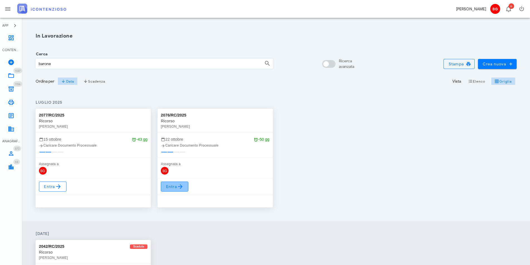
click at [180, 187] on icon at bounding box center [180, 186] width 7 height 7
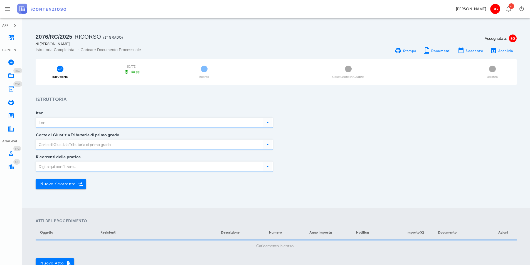
type input "Ricorso"
type input "Ragusa"
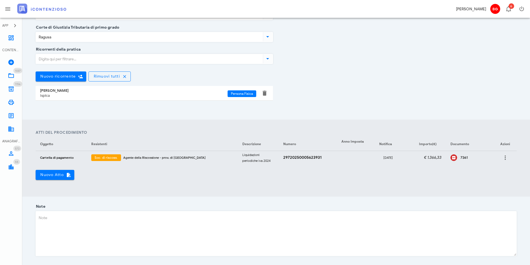
scroll to position [111, 0]
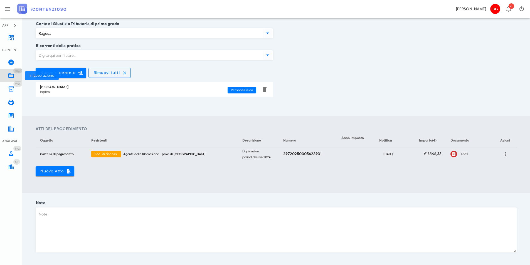
click at [7, 75] on link "1037 In Lavorazione 1037" at bounding box center [11, 75] width 22 height 13
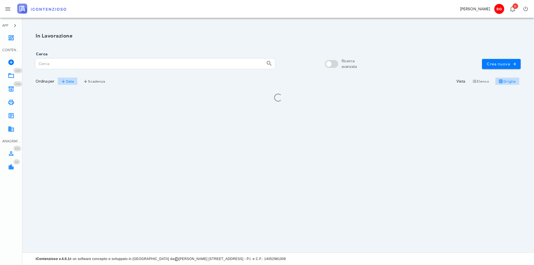
drag, startPoint x: 100, startPoint y: 61, endPoint x: 134, endPoint y: 60, distance: 34.2
click at [100, 61] on input "Cerca" at bounding box center [149, 63] width 226 height 9
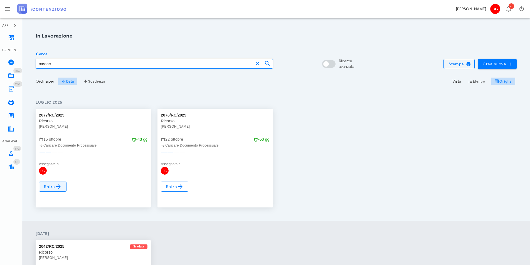
type input "barone"
drag, startPoint x: 58, startPoint y: 191, endPoint x: 57, endPoint y: 186, distance: 4.4
click at [58, 191] on link "Entra" at bounding box center [53, 187] width 28 height 10
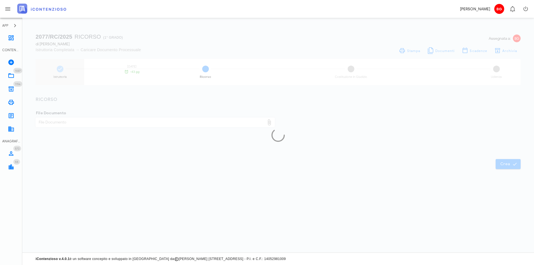
click at [62, 72] on div "Istruttoria [DATE] -43 gg" at bounding box center [60, 72] width 49 height 26
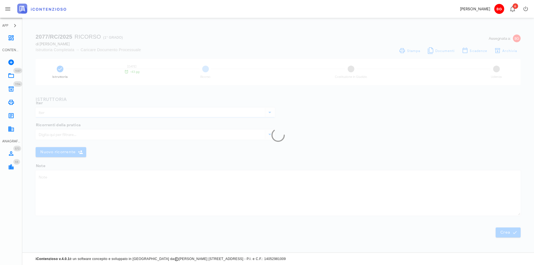
type input "Ricorso"
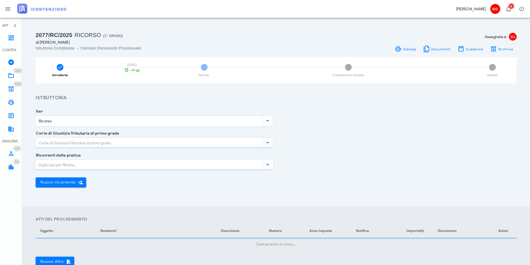
scroll to position [134, 0]
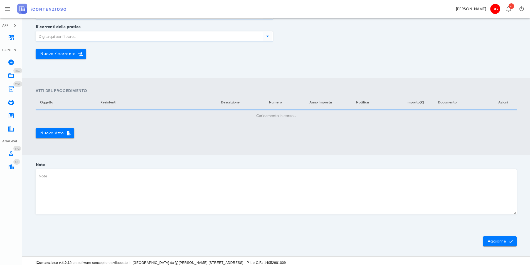
type input "Ragusa"
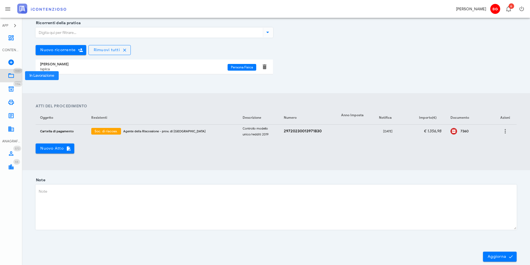
click at [11, 75] on icon at bounding box center [11, 75] width 7 height 7
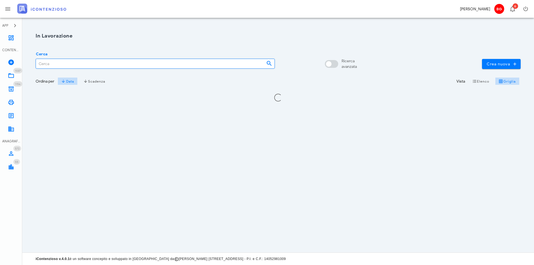
click at [72, 63] on input "Cerca" at bounding box center [149, 63] width 226 height 9
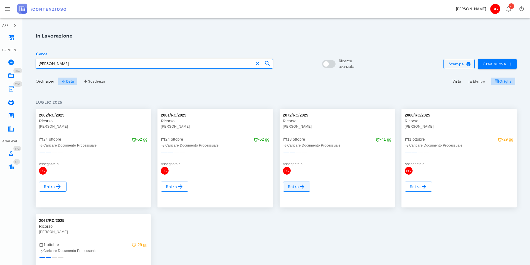
type input "bruno"
click at [304, 190] on icon at bounding box center [302, 186] width 7 height 7
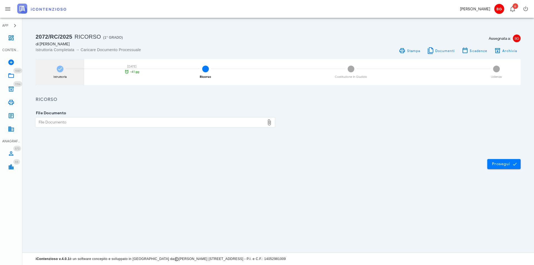
click at [63, 72] on div "Istruttoria [DATE] -41 gg" at bounding box center [60, 72] width 49 height 26
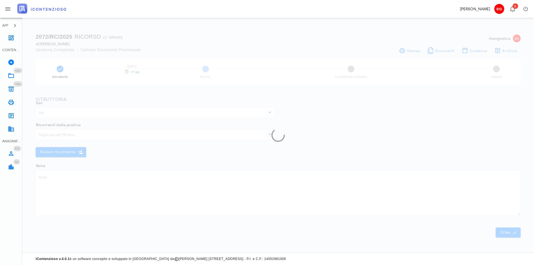
type input "Ricorso"
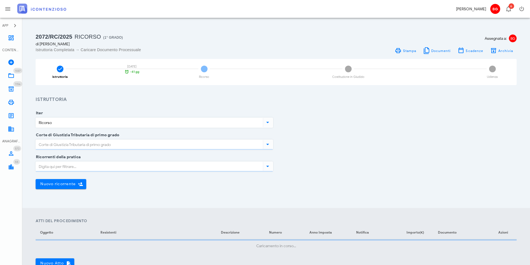
type input "Ragusa"
